Goal: Contribute content: Add original content to the website for others to see

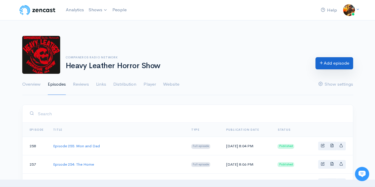
click at [335, 62] on link "Add episode" at bounding box center [334, 63] width 38 height 12
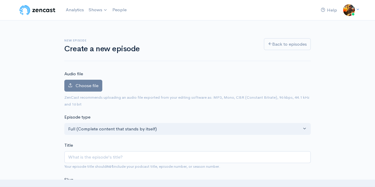
click at [124, 159] on input "Title" at bounding box center [187, 157] width 246 height 12
type input "E"
type input "e"
type input "Ep"
type input "ep"
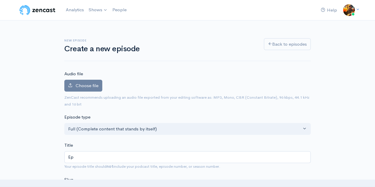
type input "Epi"
type input "epi"
type input "Epis"
type input "epis"
type input "Episo"
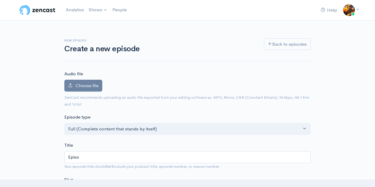
type input "episo"
type input "Episod"
type input "episod"
type input "Episode"
type input "episode"
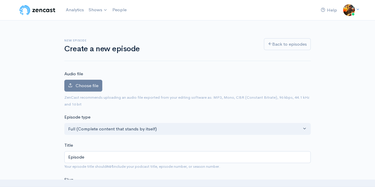
type input "Episode 2"
type input "episode-2"
type input "Episode 25"
type input "episode-25"
type input "Episode 256"
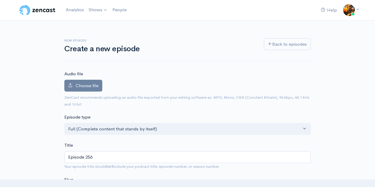
type input "episode-256"
type input "Episode 256: I"
type input "episode-256-i"
type input "Episode 256: In"
type input "episode-256-in"
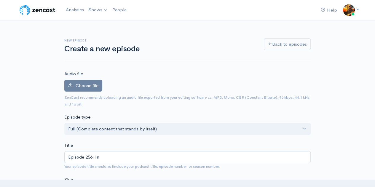
type input "Episode 256: Int"
type input "episode-256-int"
type input "Episode 256: Inte"
type input "episode-256-inte"
type input "Episode 256: Inter"
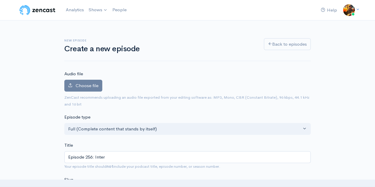
type input "episode-256-inter"
type input "Episode 256: Interv"
type input "episode-256-interv"
type input "Episode 256: Intervie"
type input "episode-256-intervie"
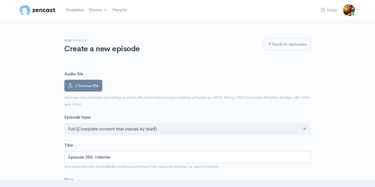
type input "Episode 256: Interview"
type input "episode-256-interview"
type input "Episode 256: Interview w"
type input "episode-256-interview-w"
type input "Episode 256: Interview wi"
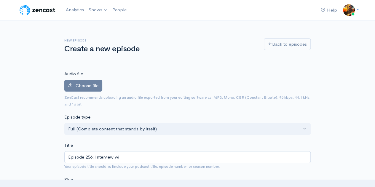
type input "episode-256-interview-wi"
type input "Episode 256: Interview wit"
type input "episode-256-interview-wit"
type input "Episode 256: Interview with"
type input "episode-256-interview-with"
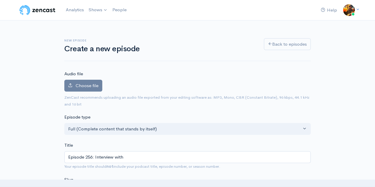
type input "Episode 256: Interview with t"
type input "episode-256-interview-with-t"
type input "Episode 256: Interview with [PERSON_NAME]"
type input "episode-256-interview-with-th"
type input "Episode 256: Interview with the"
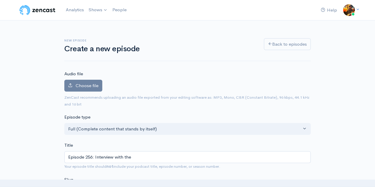
type input "episode-256-interview-with-the"
type input "Episode 256: Interview with the V"
type input "episode-256-interview-with-the-v"
type input "Episode 256: Interview with the Va"
type input "episode-256-interview-with-the-va"
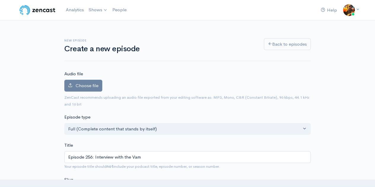
type input "Episode 256: Interview with the Vamp"
type input "episode-256-interview-with-the-vamp"
type input "Episode 256: Interview with the Vampi"
type input "episode-256-interview-with-the-vampi"
type input "Episode 256: Interview with the Vampir"
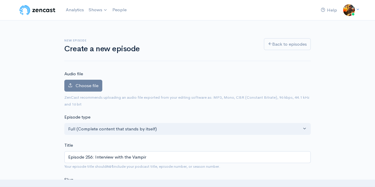
type input "episode-256-interview-with-the-vampir"
type input "Episode 256: Interview with the Vampire"
type input "episode-256-interview-with-the-vampire"
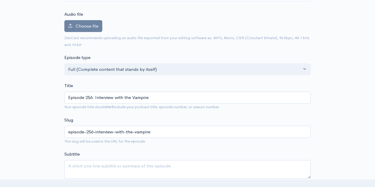
scroll to position [89, 0]
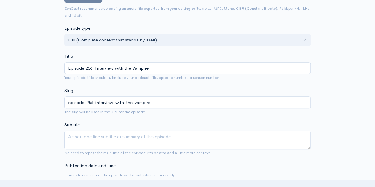
type input "Episode 256: Interview with the Vampire"
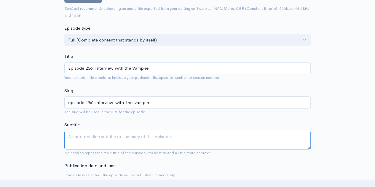
click at [85, 139] on textarea "Subtitle" at bounding box center [187, 140] width 246 height 19
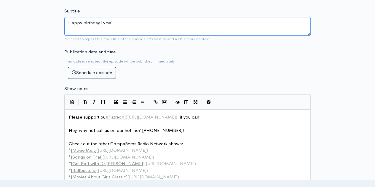
scroll to position [208, 0]
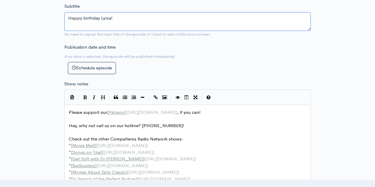
type textarea "Happy birthday Lyrsa!"
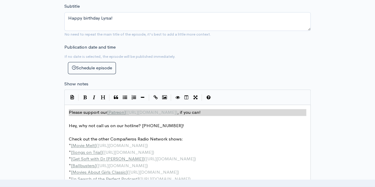
drag, startPoint x: 239, startPoint y: 114, endPoint x: 41, endPoint y: 100, distance: 198.9
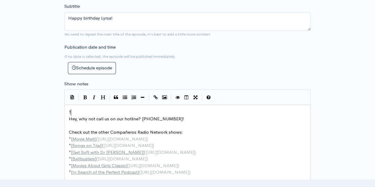
type textarea "Th"
click at [80, 112] on pre "Th" at bounding box center [190, 112] width 244 height 7
type textarea "is week, [PERSON_NAME] tortures [PERSON_NAME] for her i"
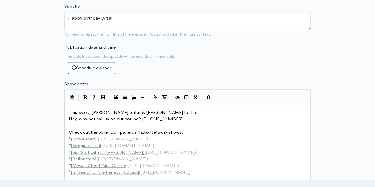
type textarea "b"
type textarea "bie"
type textarea "rthfa"
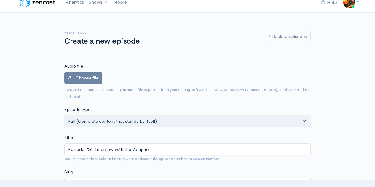
scroll to position [0, 0]
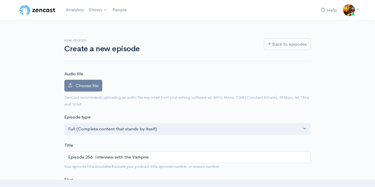
type textarea "day!"
